Goal: Task Accomplishment & Management: Manage account settings

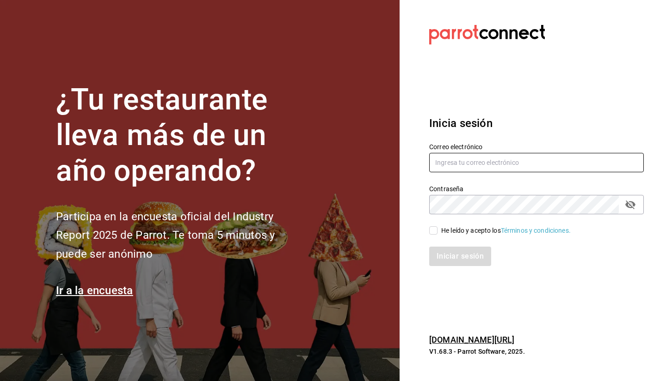
click at [445, 171] on input "text" at bounding box center [536, 162] width 214 height 19
type input "sebaxvp.svp@gmail.com"
click at [438, 234] on span "He leído y acepto los Términos y condiciones." at bounding box center [503, 231] width 133 height 10
click at [437, 234] on input "He leído y acepto los Términos y condiciones." at bounding box center [433, 230] width 8 height 8
checkbox input "true"
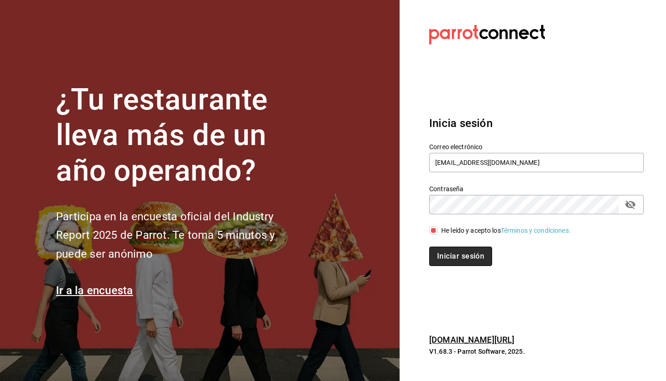
click at [437, 256] on button "Iniciar sesión" at bounding box center [460, 256] width 63 height 19
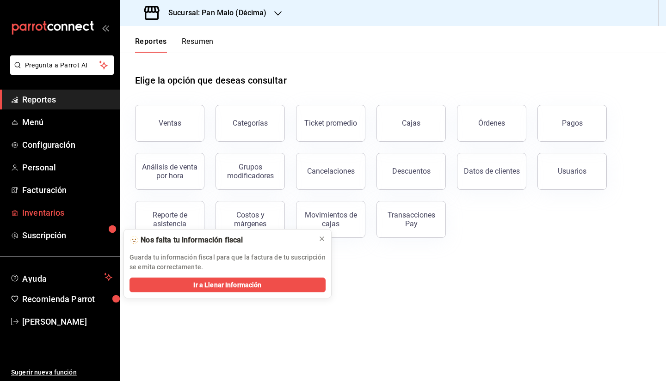
click at [38, 218] on span "Inventarios" at bounding box center [67, 213] width 90 height 12
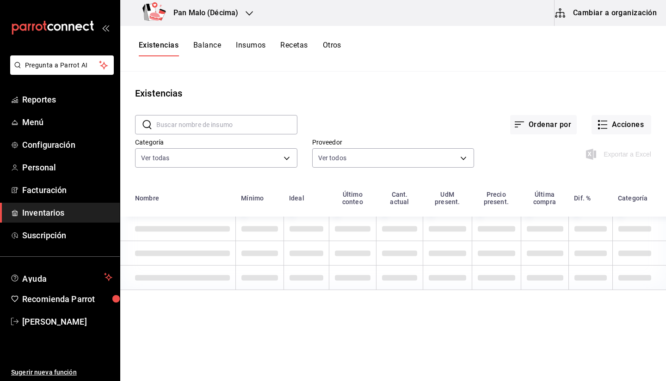
click at [228, 16] on h3 "Pan Malo (Décima)" at bounding box center [202, 12] width 72 height 11
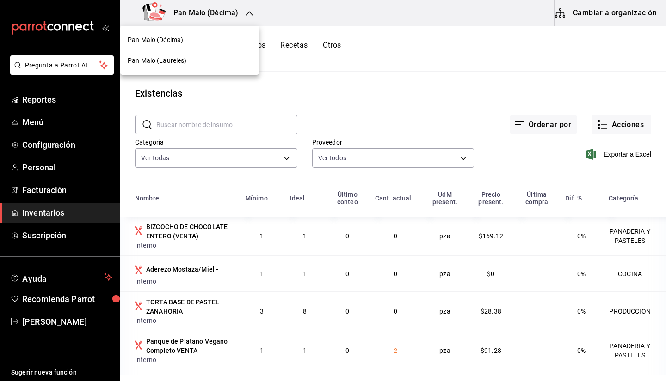
click at [485, 44] on div at bounding box center [333, 190] width 666 height 381
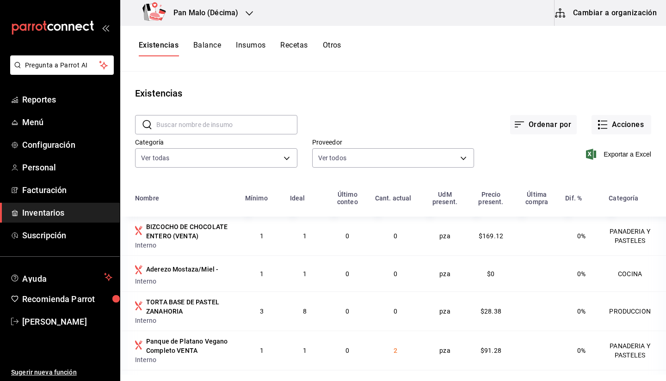
click at [604, 14] on button "Cambiar a organización" at bounding box center [606, 13] width 104 height 26
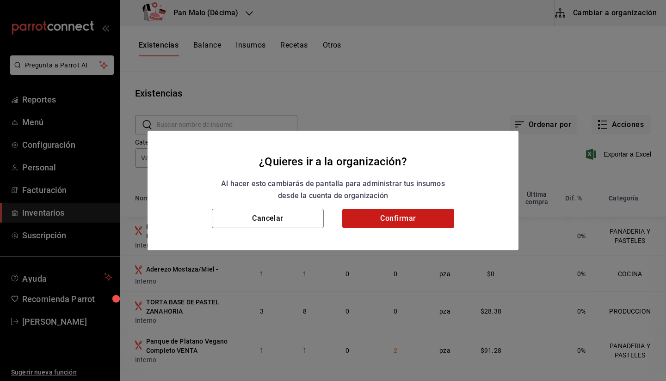
click at [372, 215] on button "Confirmar" at bounding box center [398, 218] width 112 height 19
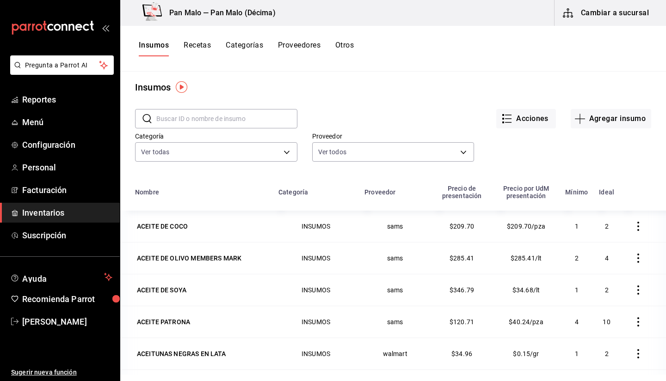
scroll to position [6, 0]
click at [245, 124] on input "text" at bounding box center [226, 118] width 141 height 18
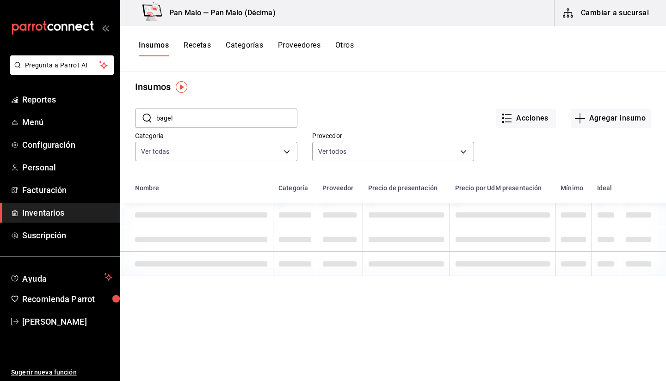
type input "bagel"
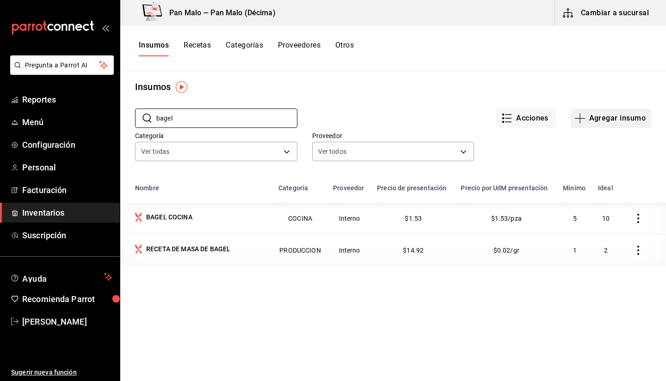
click at [610, 121] on button "Agregar insumo" at bounding box center [610, 118] width 80 height 19
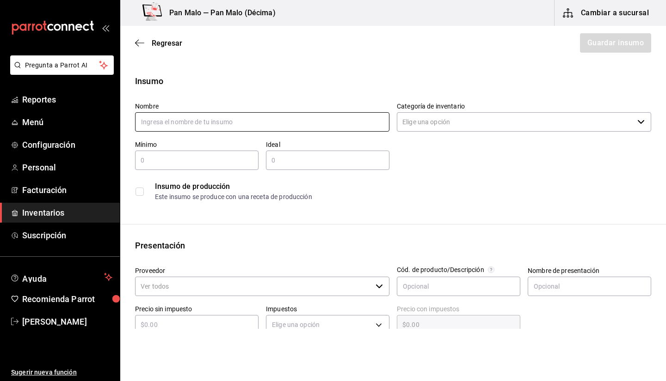
click at [180, 119] on input "text" at bounding box center [262, 121] width 254 height 19
type input "b"
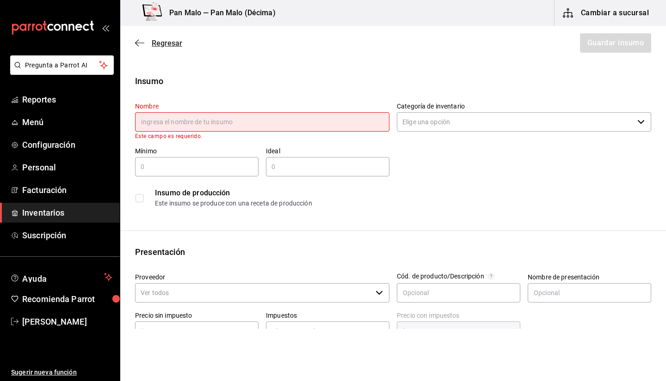
click at [147, 43] on span "Regresar" at bounding box center [158, 43] width 47 height 9
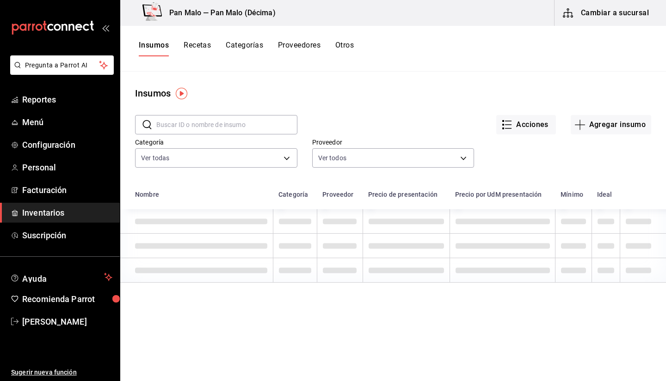
click at [208, 127] on input "text" at bounding box center [226, 125] width 141 height 18
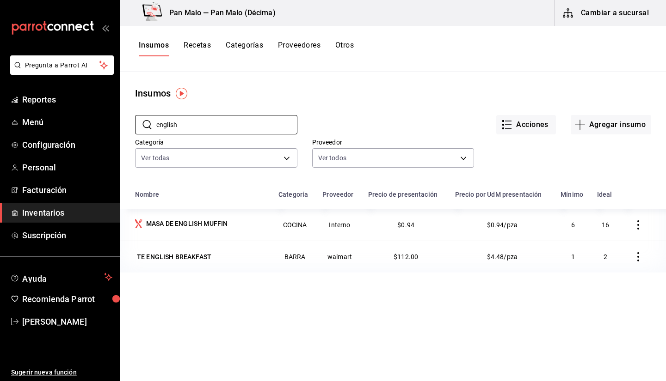
type input "english"
click at [203, 52] on button "Recetas" at bounding box center [196, 49] width 27 height 16
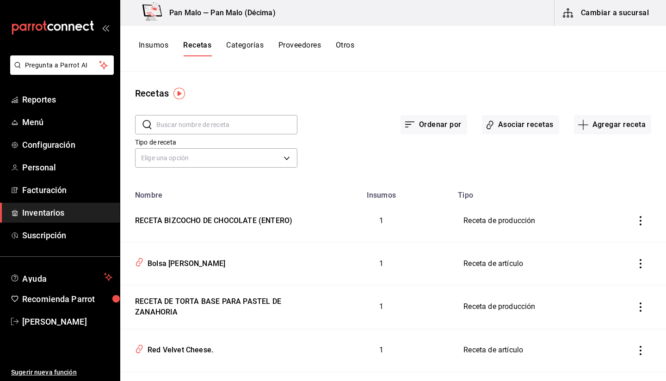
click at [205, 131] on input "text" at bounding box center [226, 125] width 141 height 18
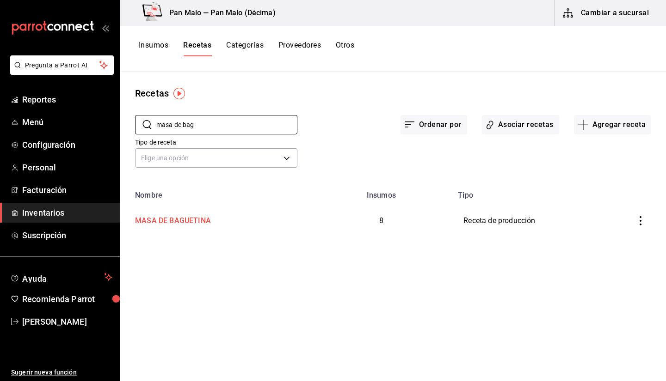
type input "masa de bag"
click at [190, 233] on td "MASA DE BAGUETINA" at bounding box center [214, 221] width 189 height 43
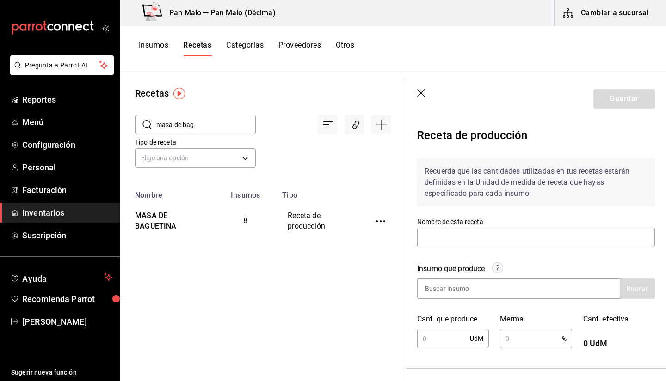
type input "MASA DE BAGUETINA"
type input "1"
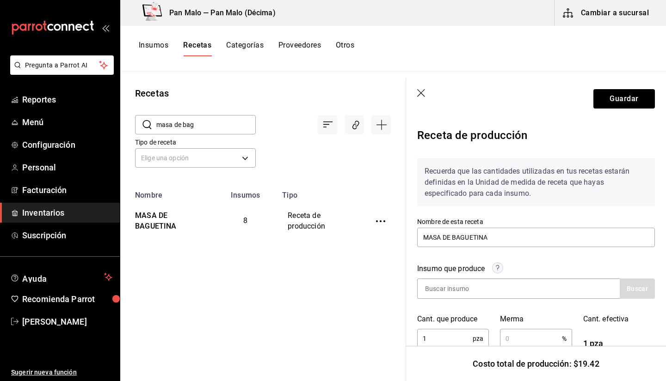
click at [421, 88] on header "Guardar" at bounding box center [536, 99] width 260 height 42
click at [421, 90] on icon "button" at bounding box center [421, 93] width 9 height 9
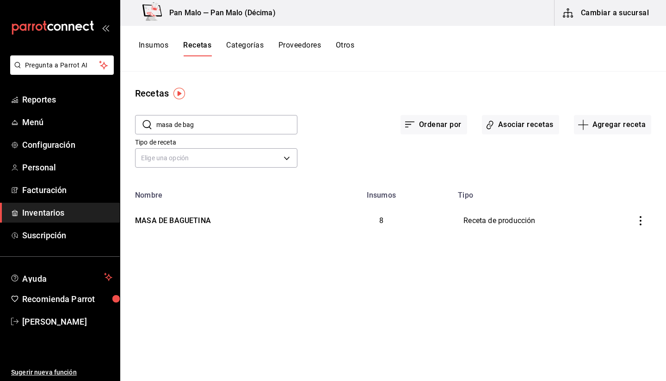
click at [238, 130] on input "masa de bag" at bounding box center [226, 125] width 141 height 18
click at [216, 222] on div "MASA DE BAGUETINA" at bounding box center [214, 219] width 167 height 14
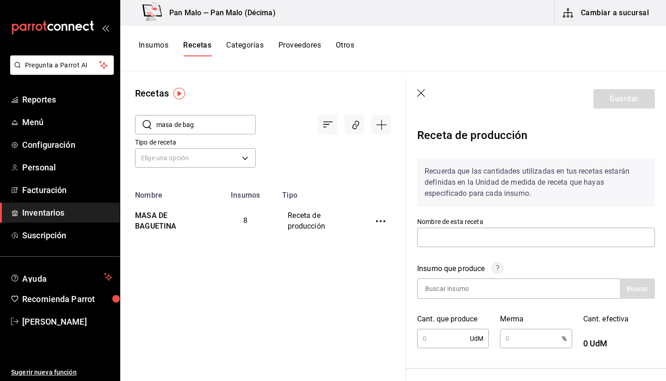
type input "MASA DE BAGUETINA"
type input "1"
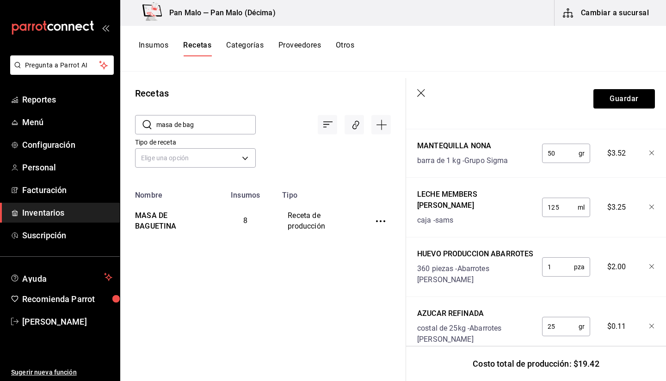
scroll to position [573, 0]
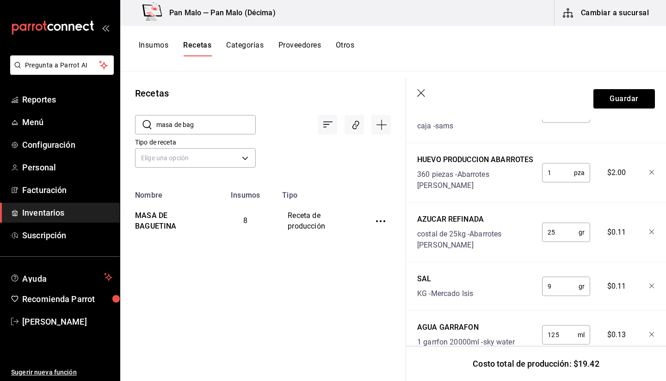
drag, startPoint x: 640, startPoint y: 314, endPoint x: 648, endPoint y: 318, distance: 8.9
